Goal: Information Seeking & Learning: Learn about a topic

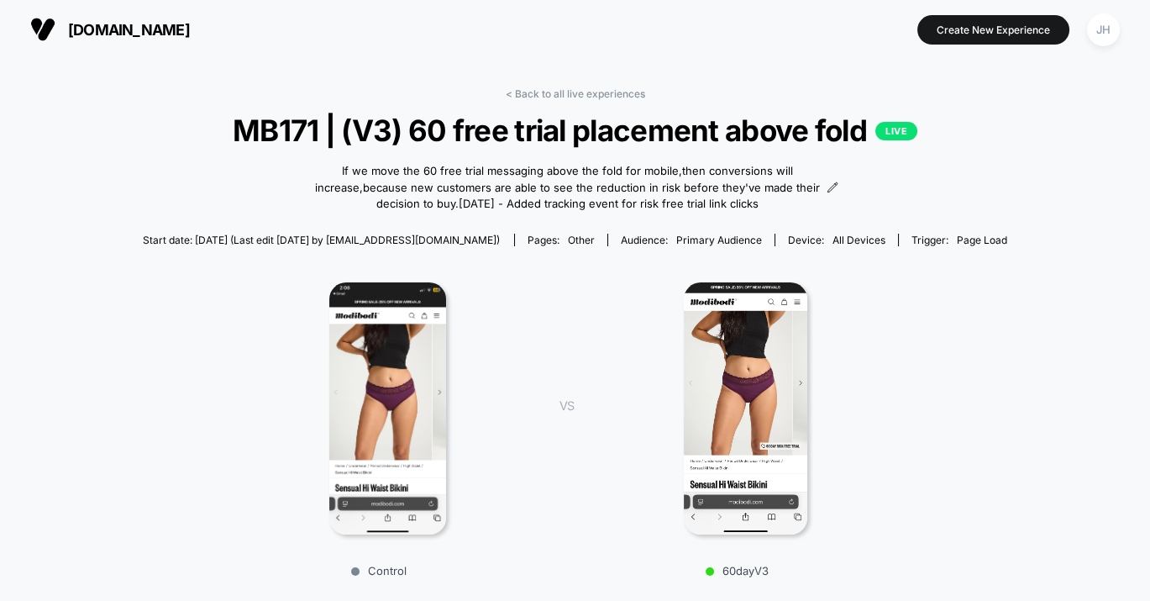
click at [129, 33] on span "[DOMAIN_NAME]" at bounding box center [129, 30] width 122 height 18
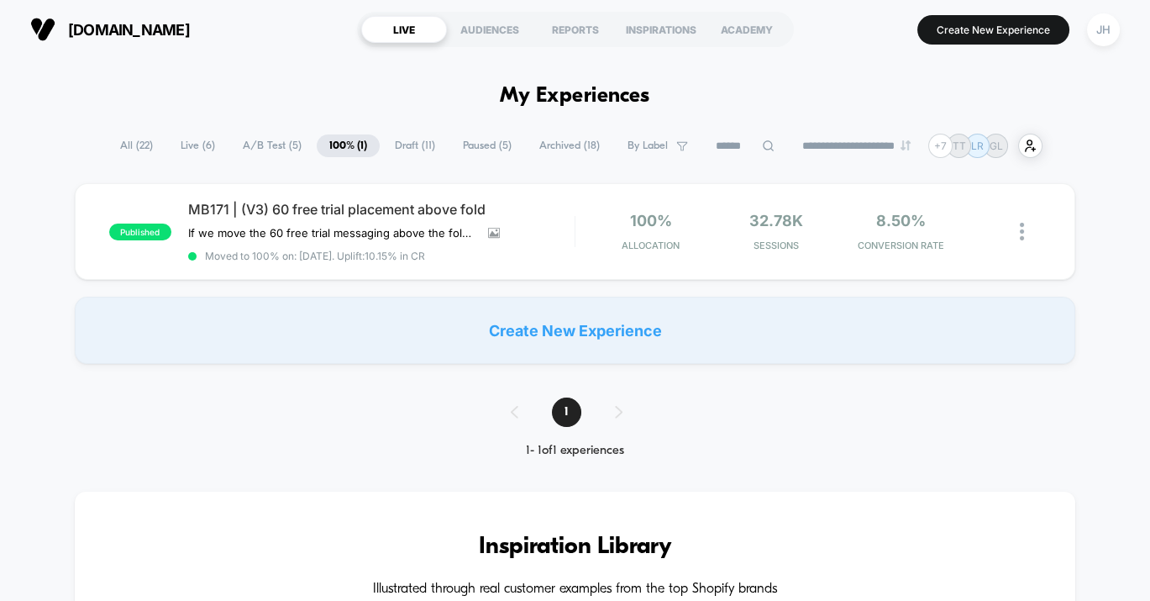
click at [123, 139] on span "All ( 22 )" at bounding box center [137, 145] width 58 height 23
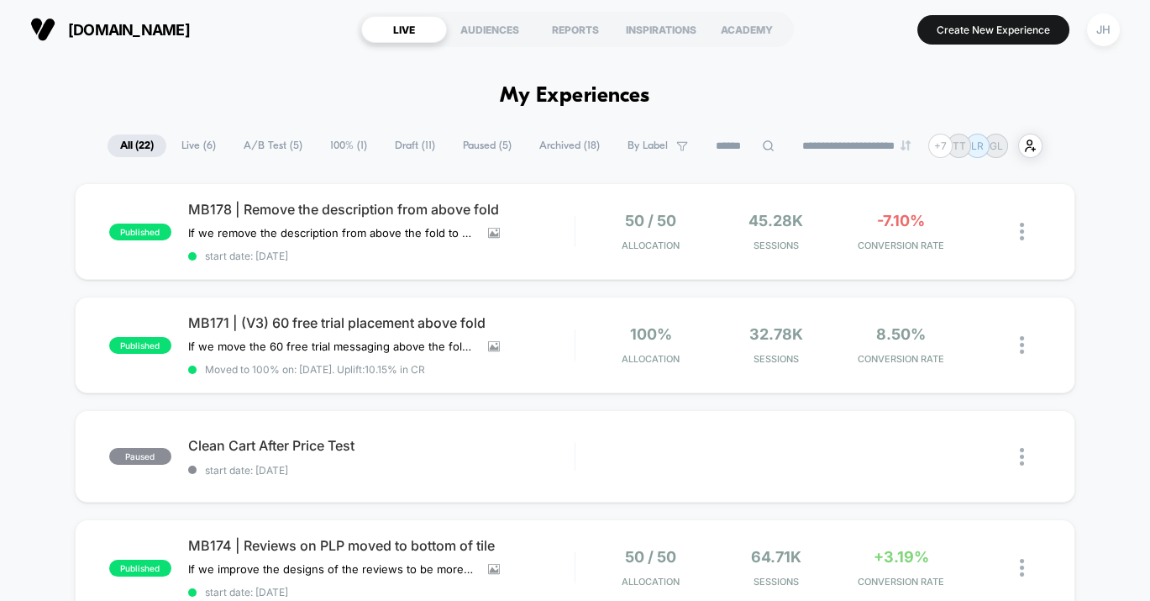
click at [192, 145] on span "Live ( 6 )" at bounding box center [199, 145] width 60 height 23
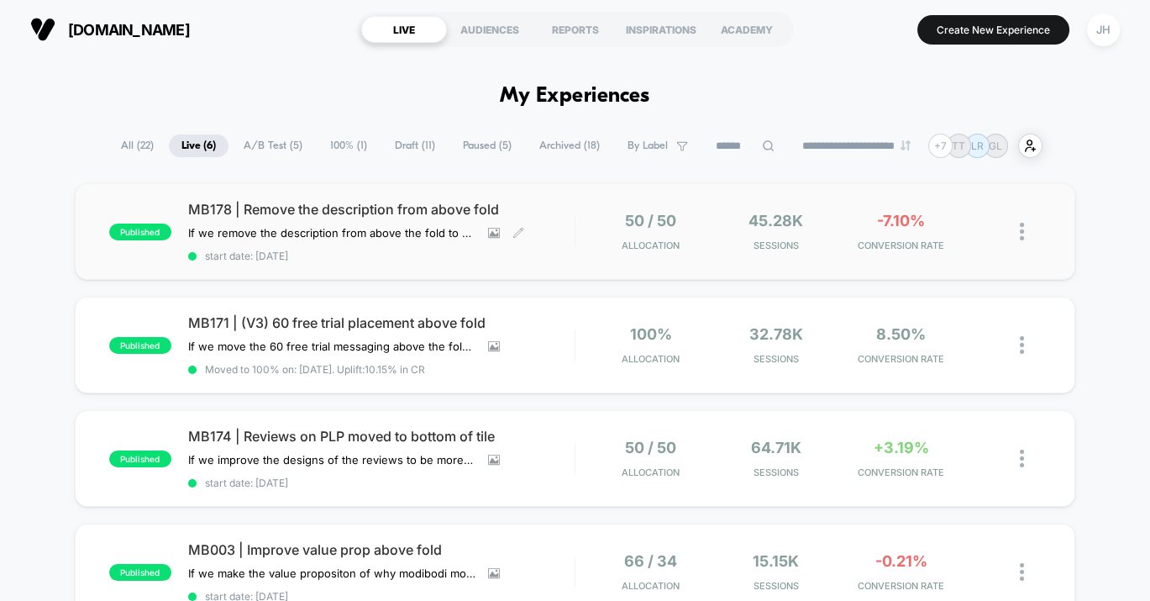
click at [340, 206] on span "MB178 | Remove the description from above fold" at bounding box center [381, 209] width 386 height 17
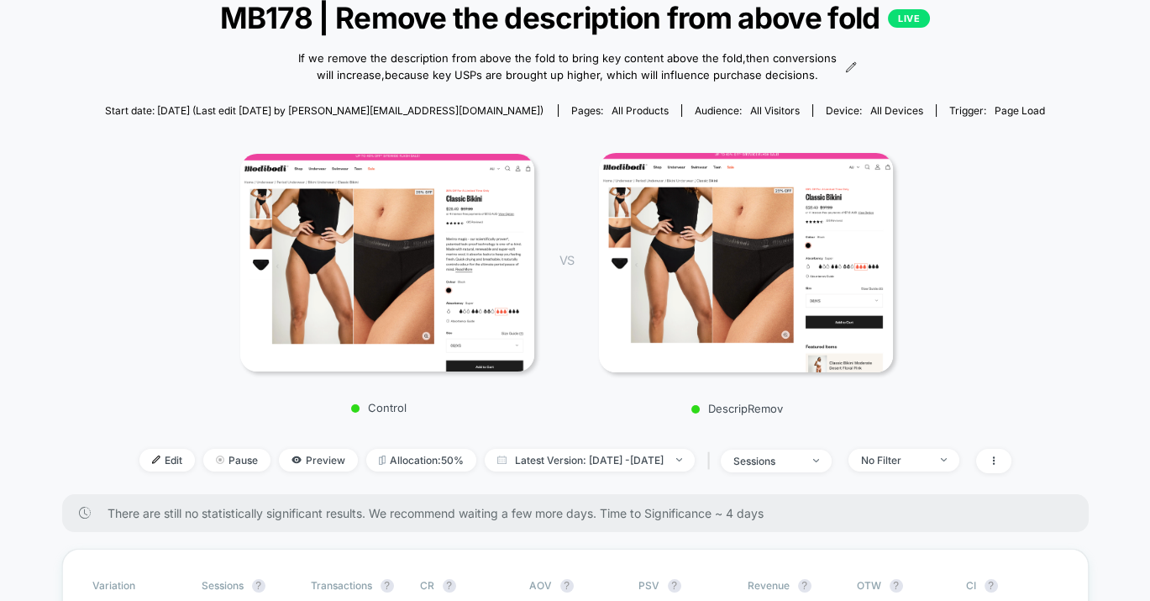
scroll to position [113, 0]
